Goal: Task Accomplishment & Management: Use online tool/utility

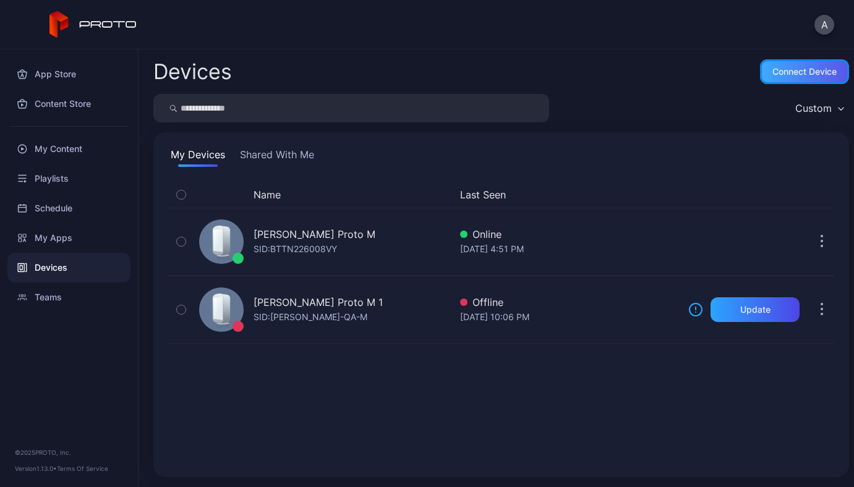
click at [776, 76] on div "Connect device" at bounding box center [804, 72] width 64 height 10
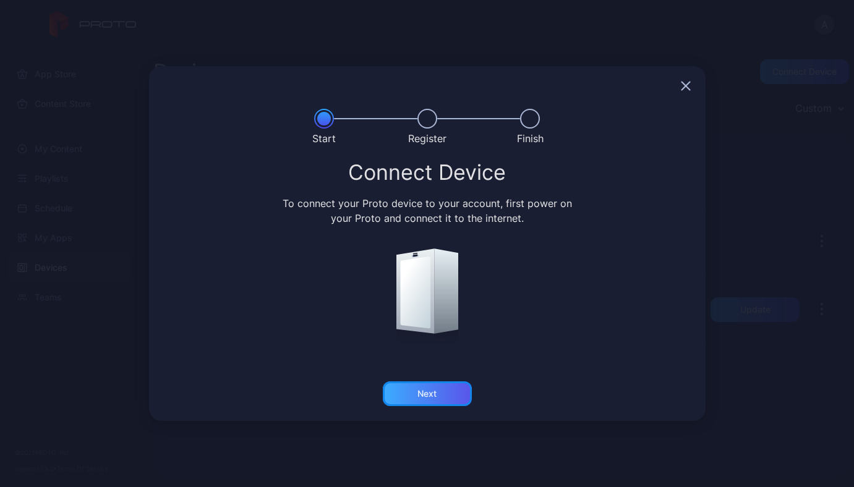
click at [451, 393] on div "Next" at bounding box center [427, 394] width 89 height 25
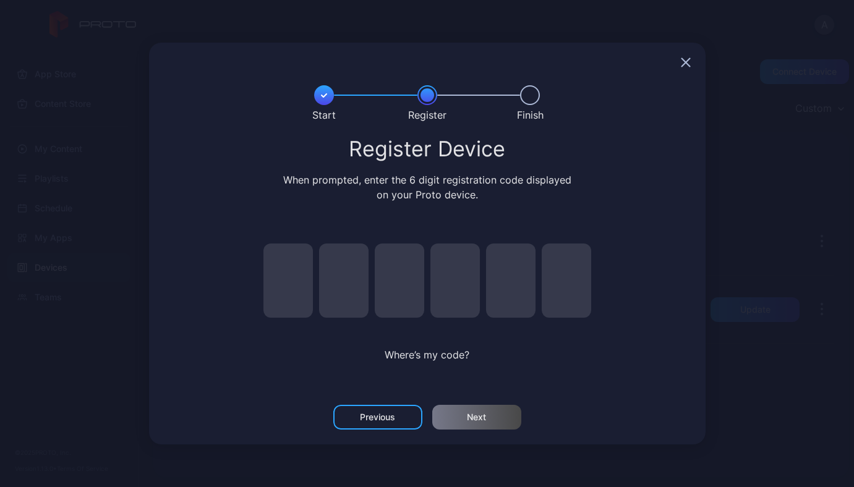
click at [300, 284] on input "pin code 1 of 6" at bounding box center [287, 281] width 49 height 74
type input "*"
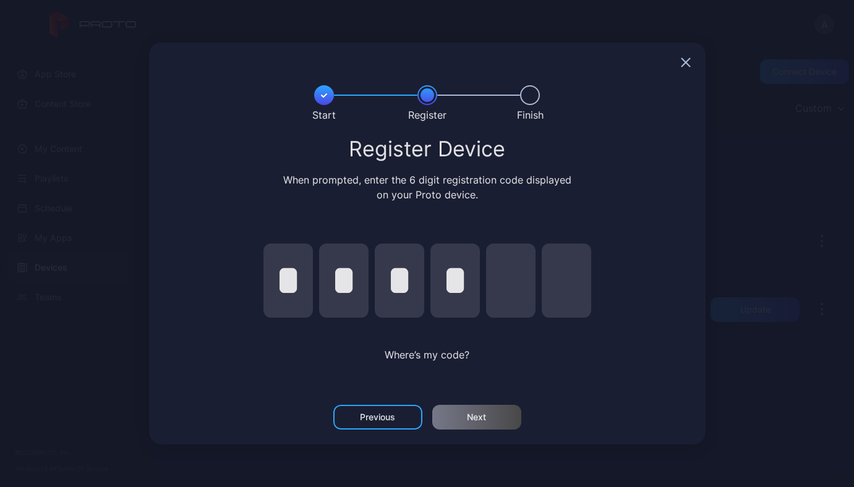
type input "*"
click at [493, 413] on div "Next" at bounding box center [476, 417] width 89 height 25
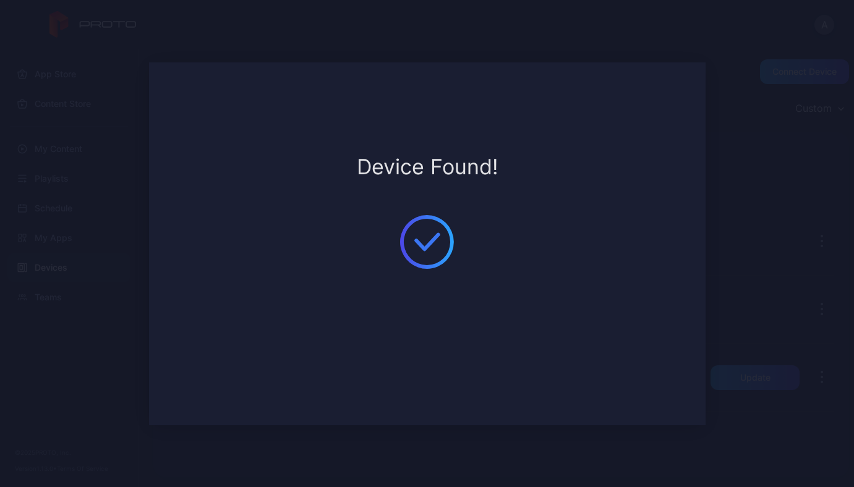
click at [660, 267] on div "Device Found!" at bounding box center [427, 243] width 557 height 363
click at [760, 219] on div "**********" at bounding box center [427, 243] width 854 height 487
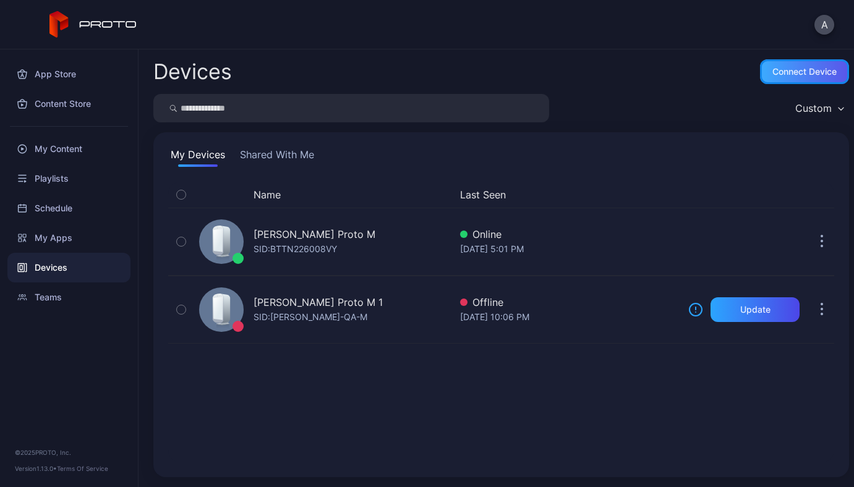
click at [793, 76] on div "Connect device" at bounding box center [804, 72] width 64 height 10
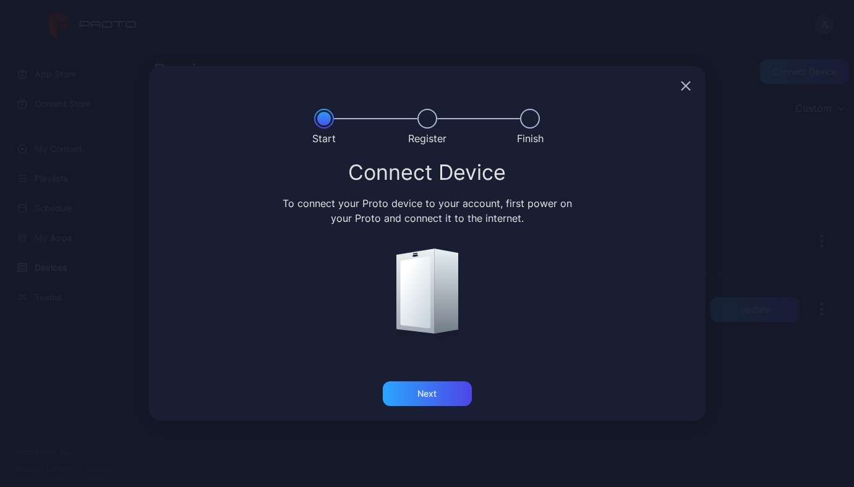
click at [434, 406] on div "Next" at bounding box center [427, 402] width 557 height 40
click at [430, 396] on div "Next" at bounding box center [426, 394] width 19 height 10
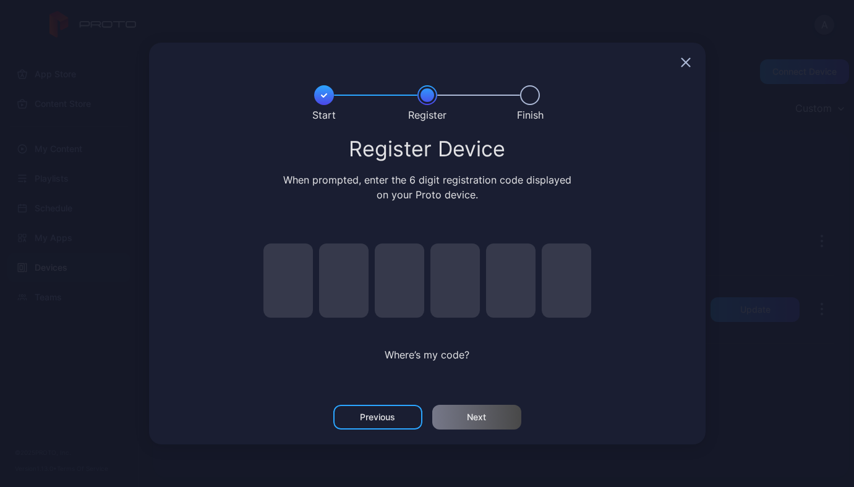
click at [279, 288] on input "pin code 1 of 6" at bounding box center [287, 281] width 49 height 74
type input "*"
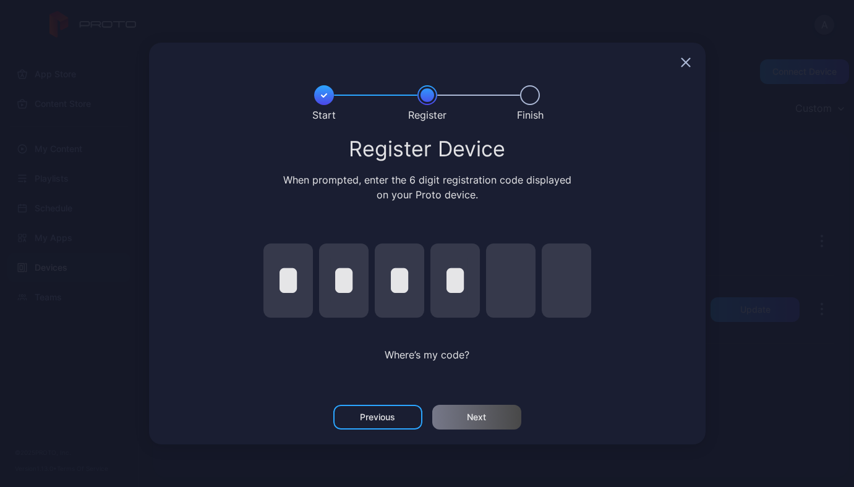
type input "*"
click at [490, 420] on div "Next" at bounding box center [476, 417] width 89 height 25
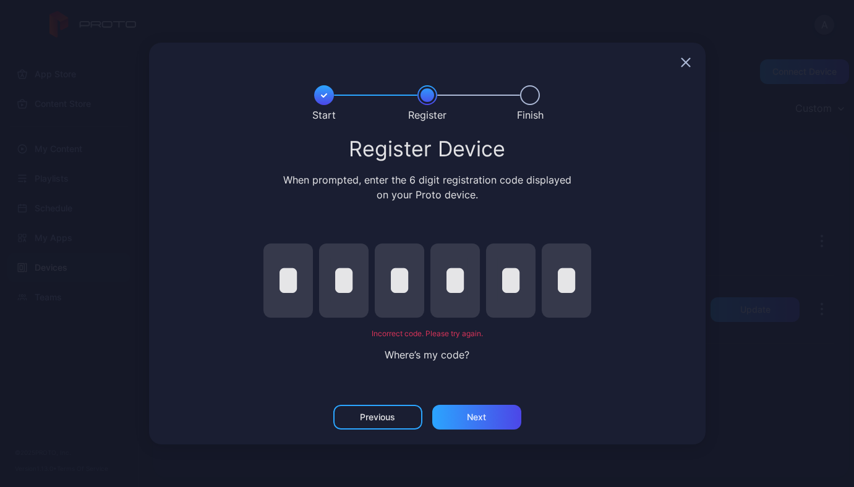
click at [301, 288] on input "*" at bounding box center [287, 281] width 49 height 74
click at [573, 286] on input "*" at bounding box center [566, 281] width 49 height 74
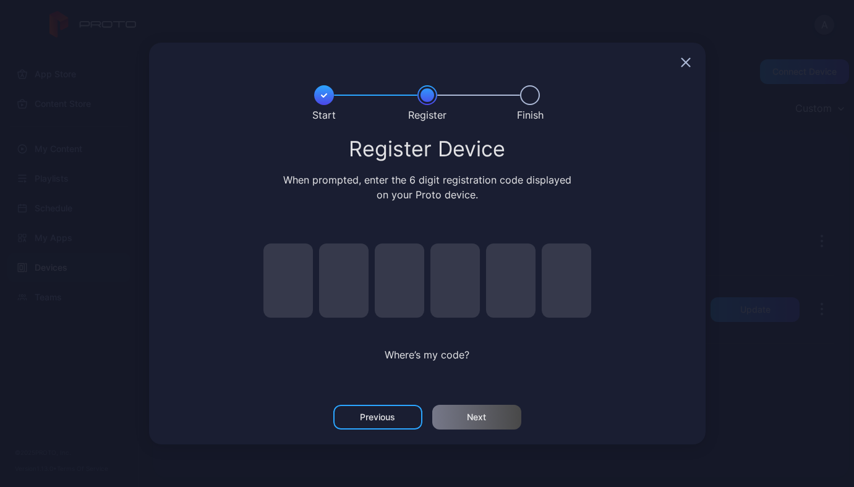
type input "*"
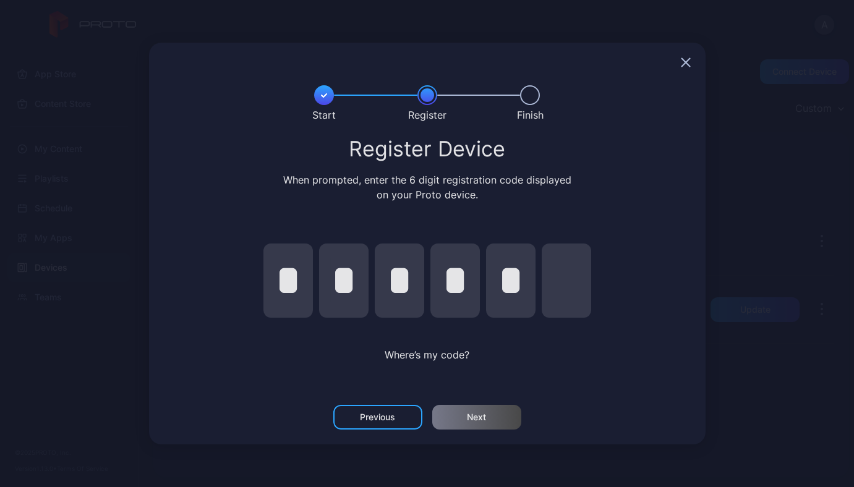
type input "*"
click at [477, 416] on div "Next" at bounding box center [476, 418] width 19 height 10
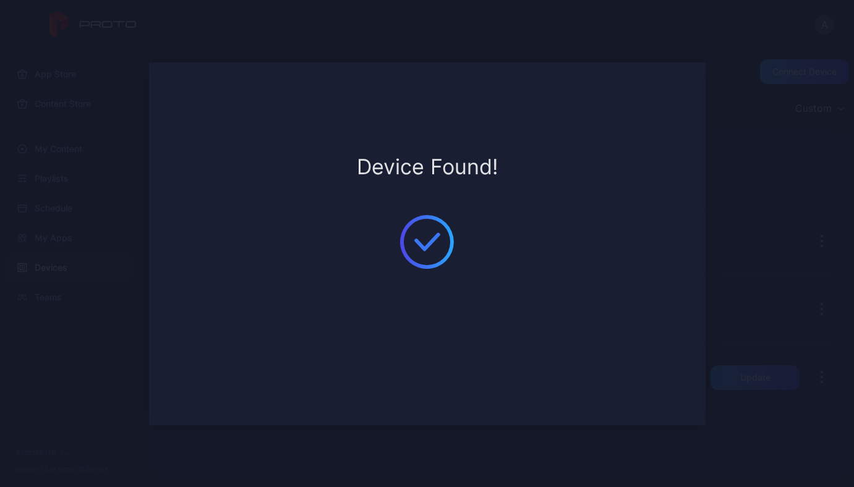
click at [769, 163] on div "**********" at bounding box center [427, 243] width 854 height 487
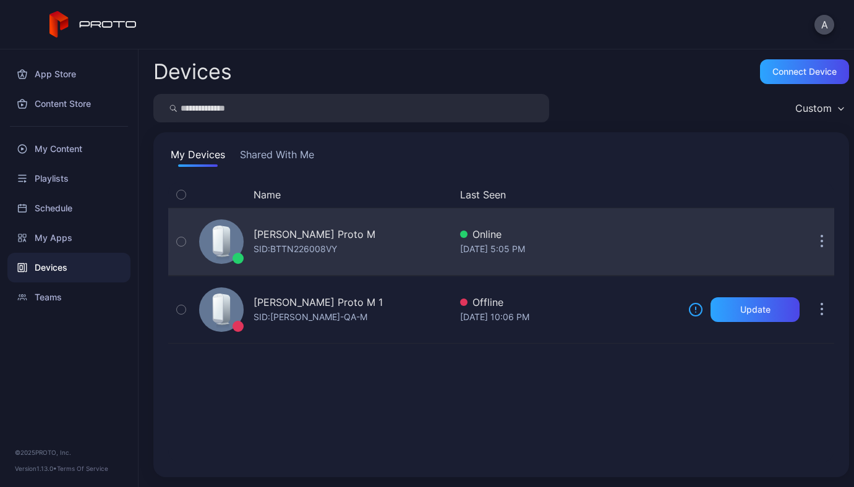
click at [333, 234] on div "[PERSON_NAME] Proto M" at bounding box center [315, 234] width 122 height 15
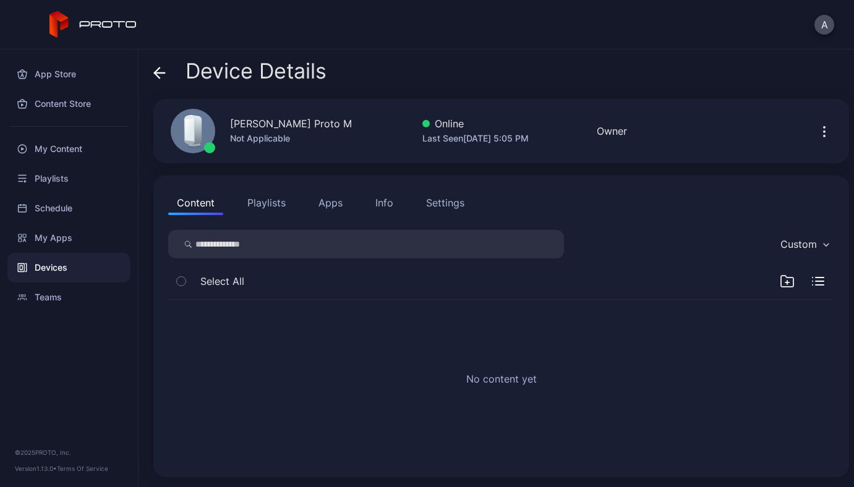
click at [251, 203] on button "Playlists" at bounding box center [267, 202] width 56 height 25
click at [381, 203] on div "Info" at bounding box center [384, 202] width 18 height 15
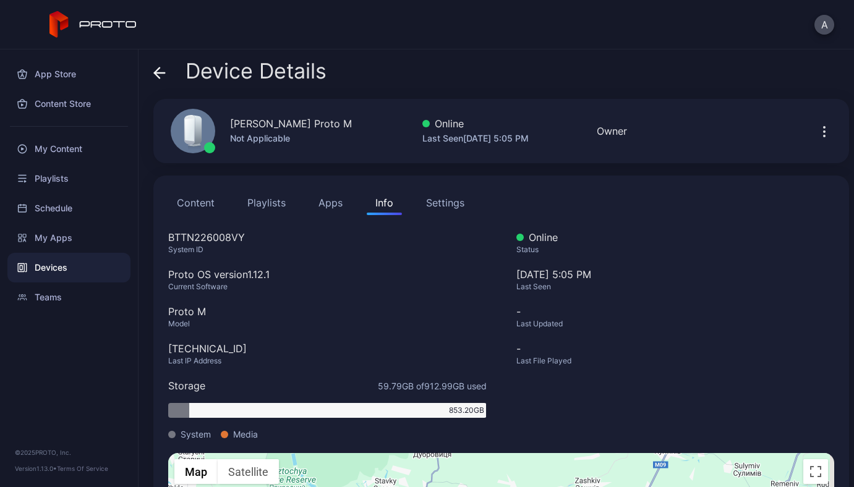
click at [462, 209] on div "Settings" at bounding box center [445, 202] width 38 height 15
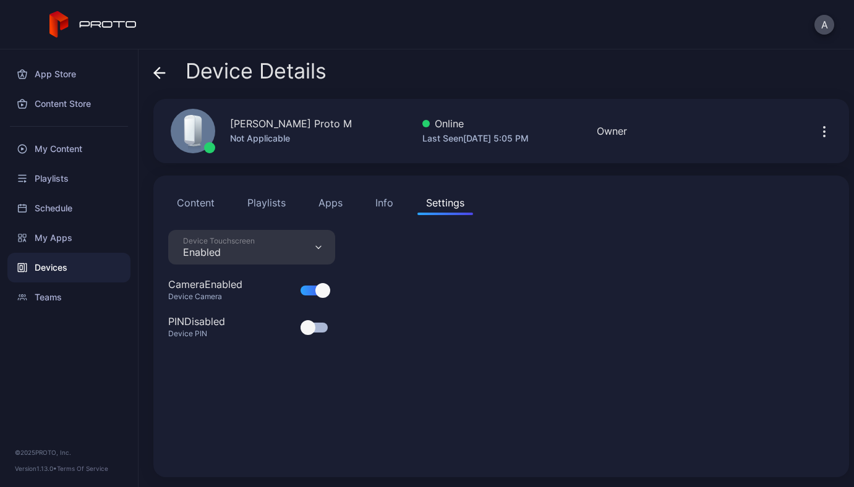
click at [215, 208] on button "Content" at bounding box center [195, 202] width 55 height 25
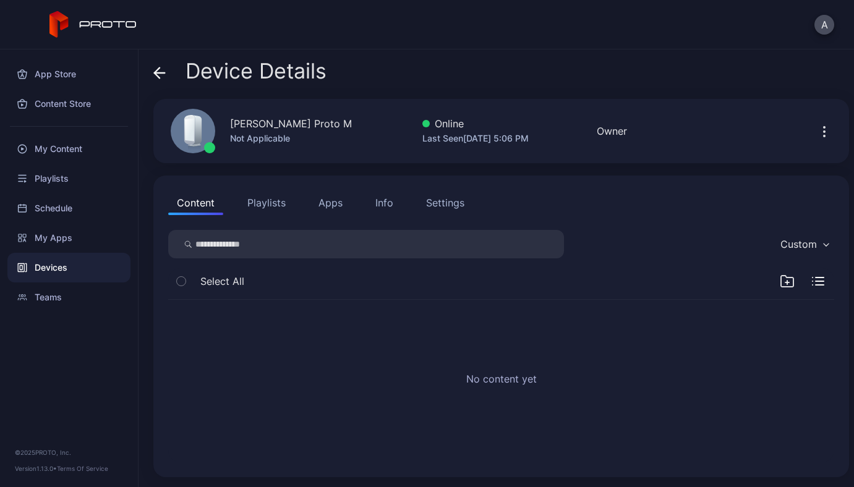
click at [270, 122] on div "[PERSON_NAME] Proto M" at bounding box center [291, 123] width 122 height 15
